Goal: Information Seeking & Learning: Learn about a topic

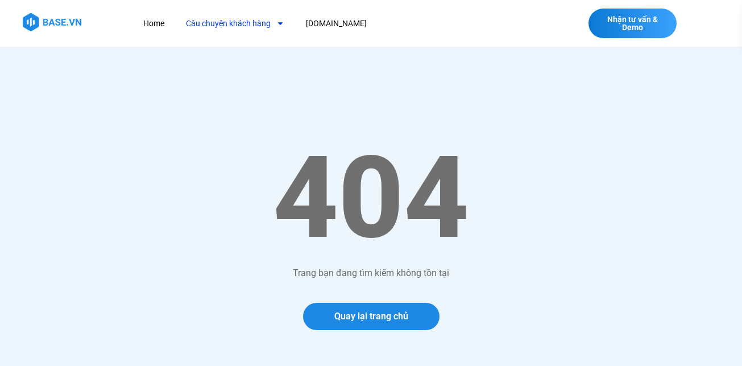
click at [235, 31] on link "Câu chuyện khách hàng" at bounding box center [234, 23] width 115 height 21
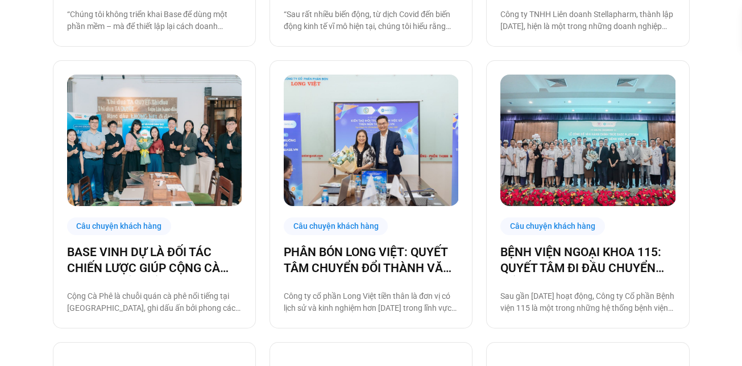
scroll to position [853, 0]
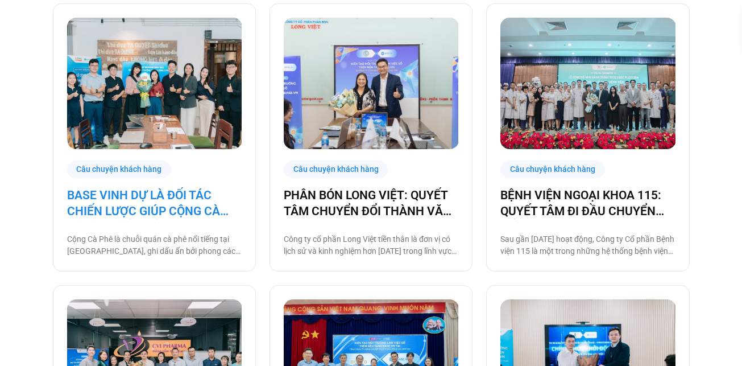
click at [163, 205] on link "BASE VINH DỰ LÀ ĐỐI TÁC CHIẾN LƯỢC GIÚP CỘNG CÀ PHÊ CHUYỂN ĐỔI SỐ VẬN HÀNH!" at bounding box center [154, 203] width 175 height 32
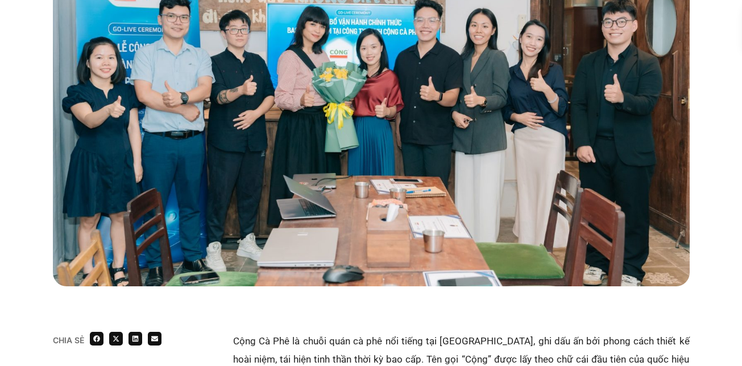
scroll to position [227, 0]
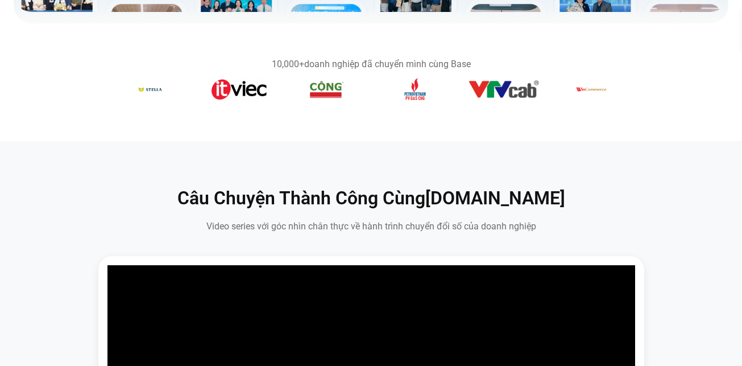
scroll to position [398, 0]
